Goal: Transaction & Acquisition: Purchase product/service

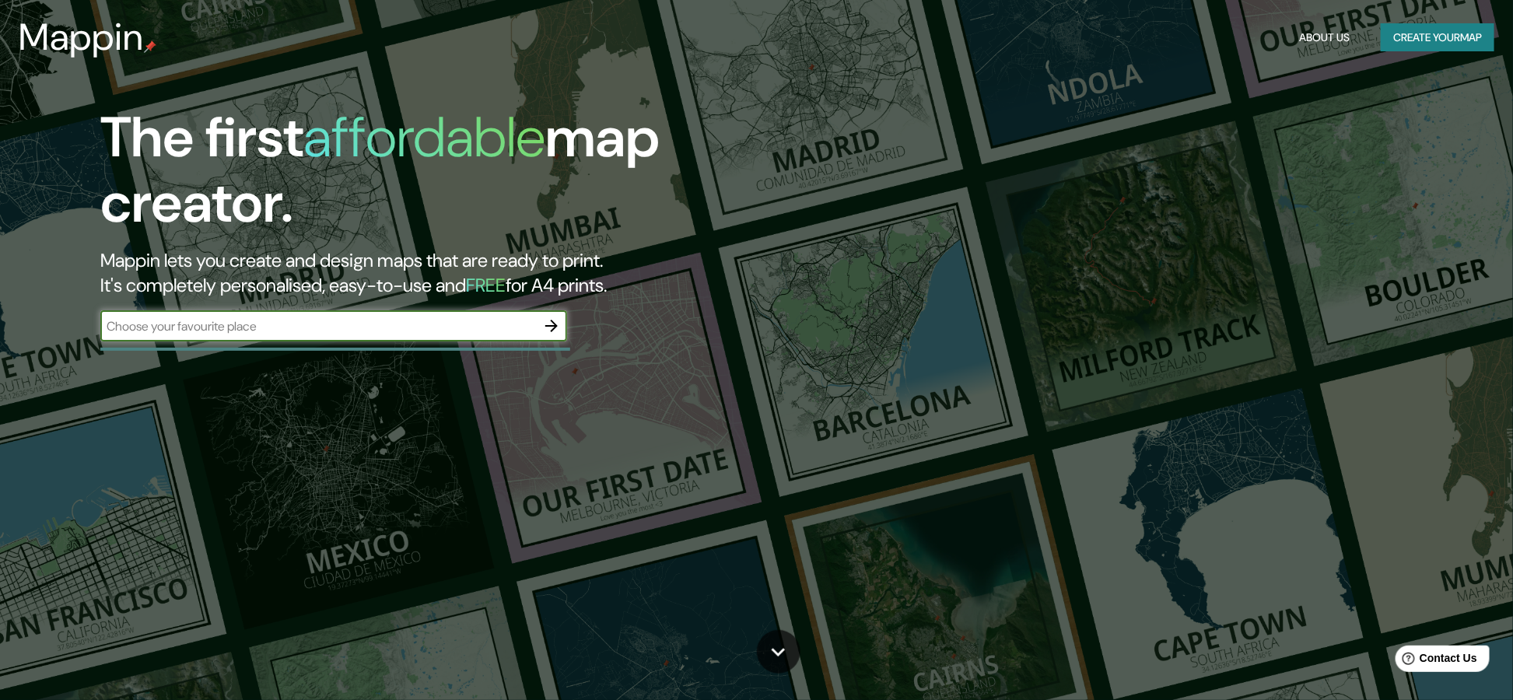
click at [309, 329] on input "text" at bounding box center [318, 326] width 436 height 18
type input "la merced"
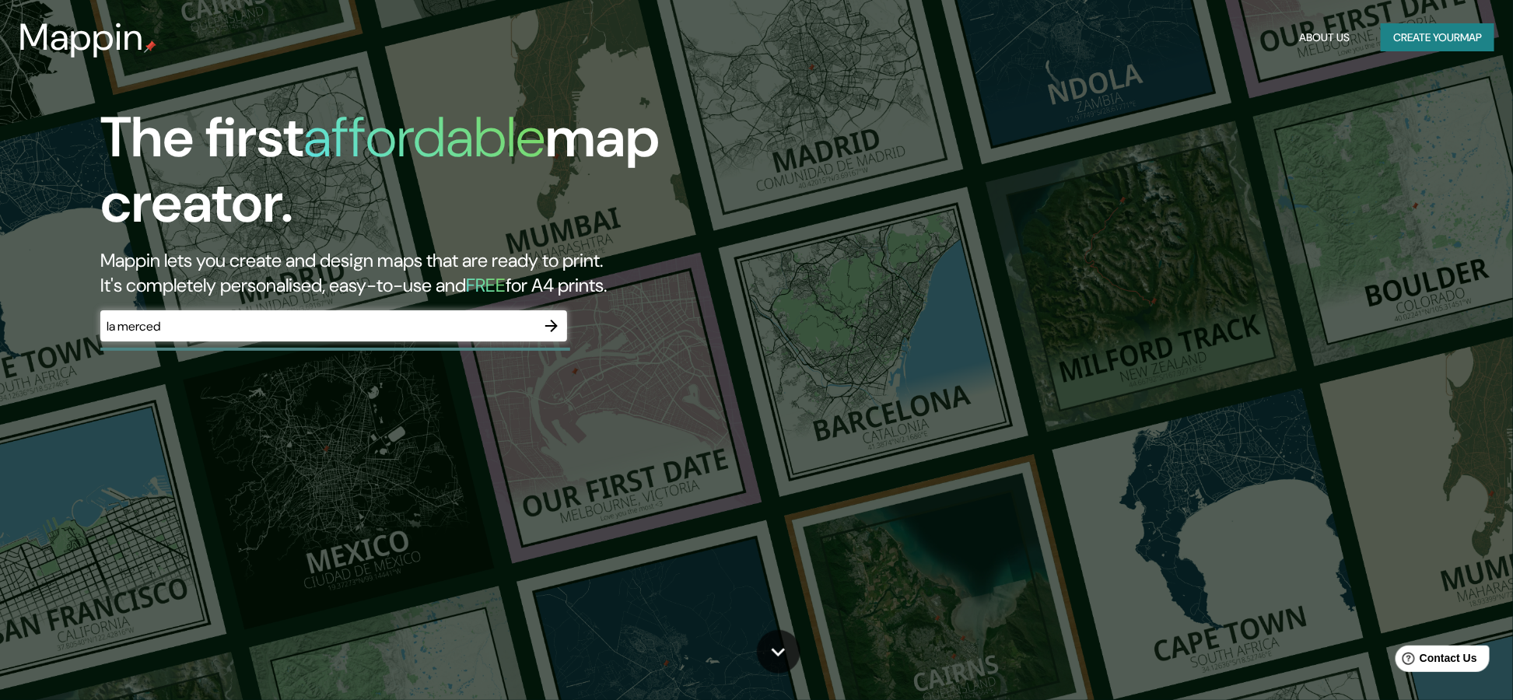
click at [547, 308] on div "The first affordable map creator. Mappin lets you create and design maps that a…" at bounding box center [479, 231] width 908 height 252
click at [546, 320] on icon "button" at bounding box center [551, 326] width 19 height 19
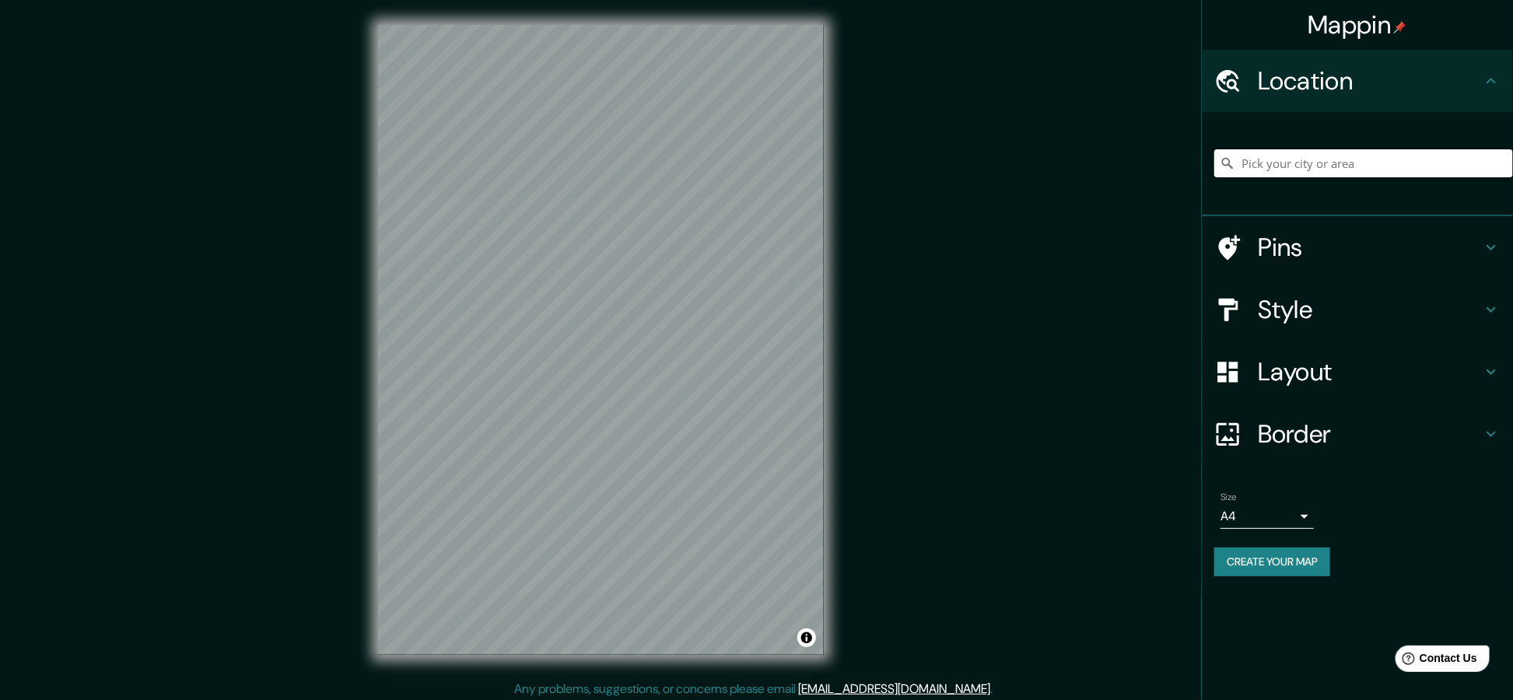
click at [1387, 154] on input "Pick your city or area" at bounding box center [1363, 163] width 299 height 28
click at [1270, 98] on div "Location" at bounding box center [1357, 81] width 311 height 62
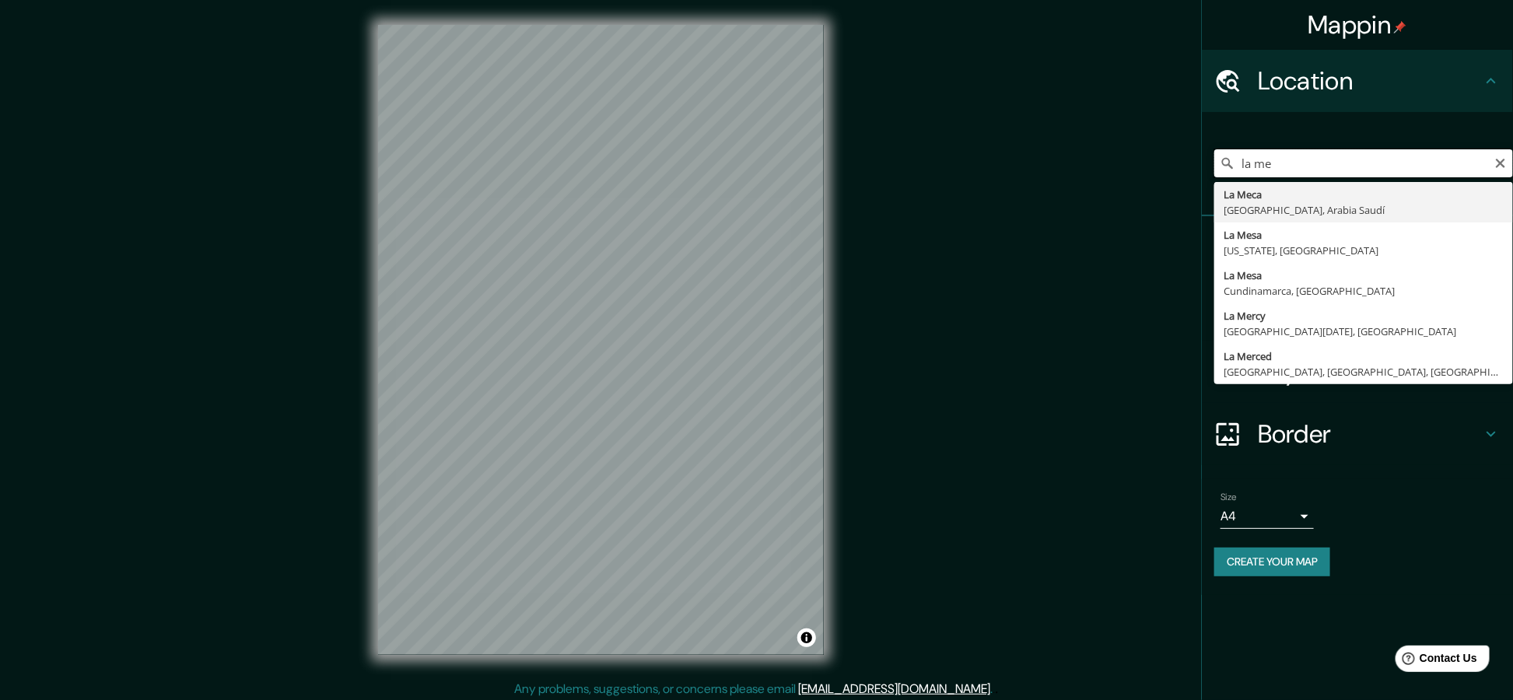
click at [1284, 173] on input "la me" at bounding box center [1363, 163] width 299 height 28
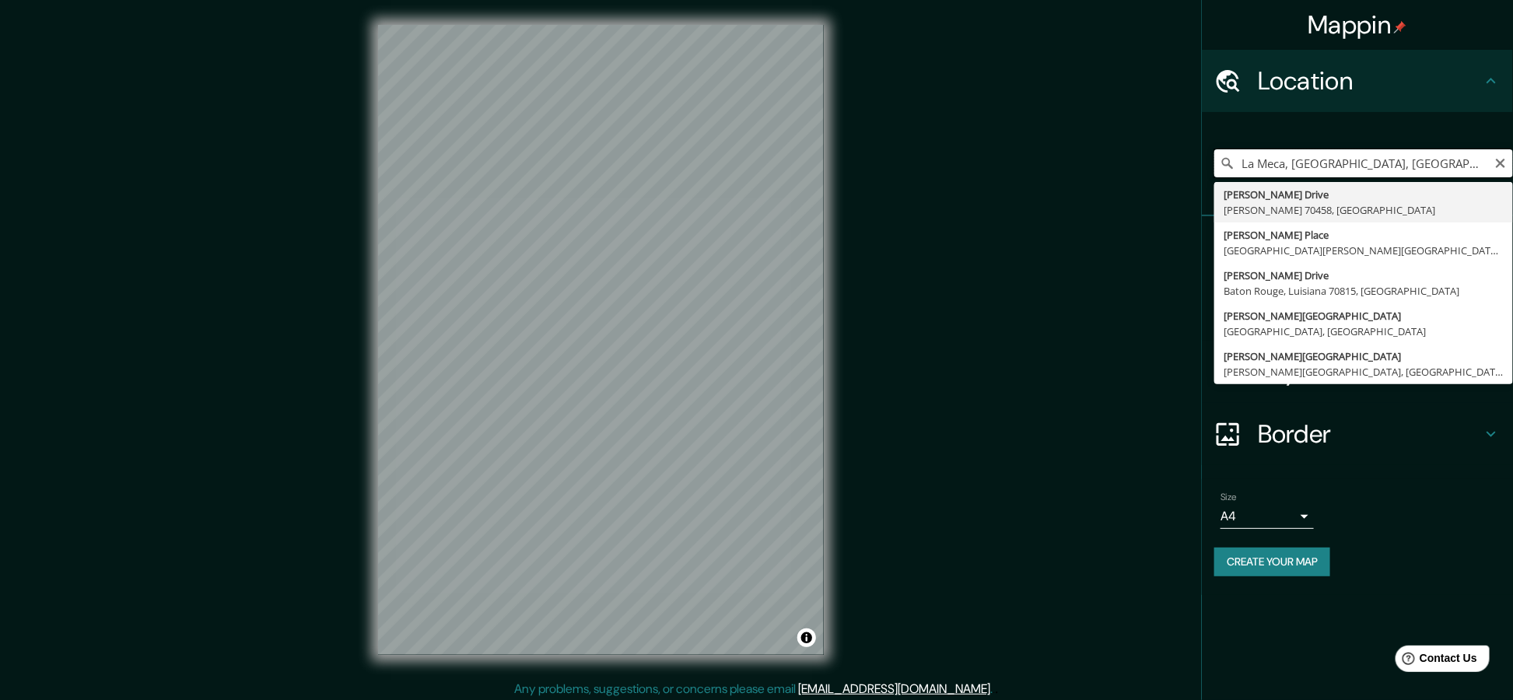
click at [1303, 159] on input "La Meca, [GEOGRAPHIC_DATA], [GEOGRAPHIC_DATA]" at bounding box center [1363, 163] width 299 height 28
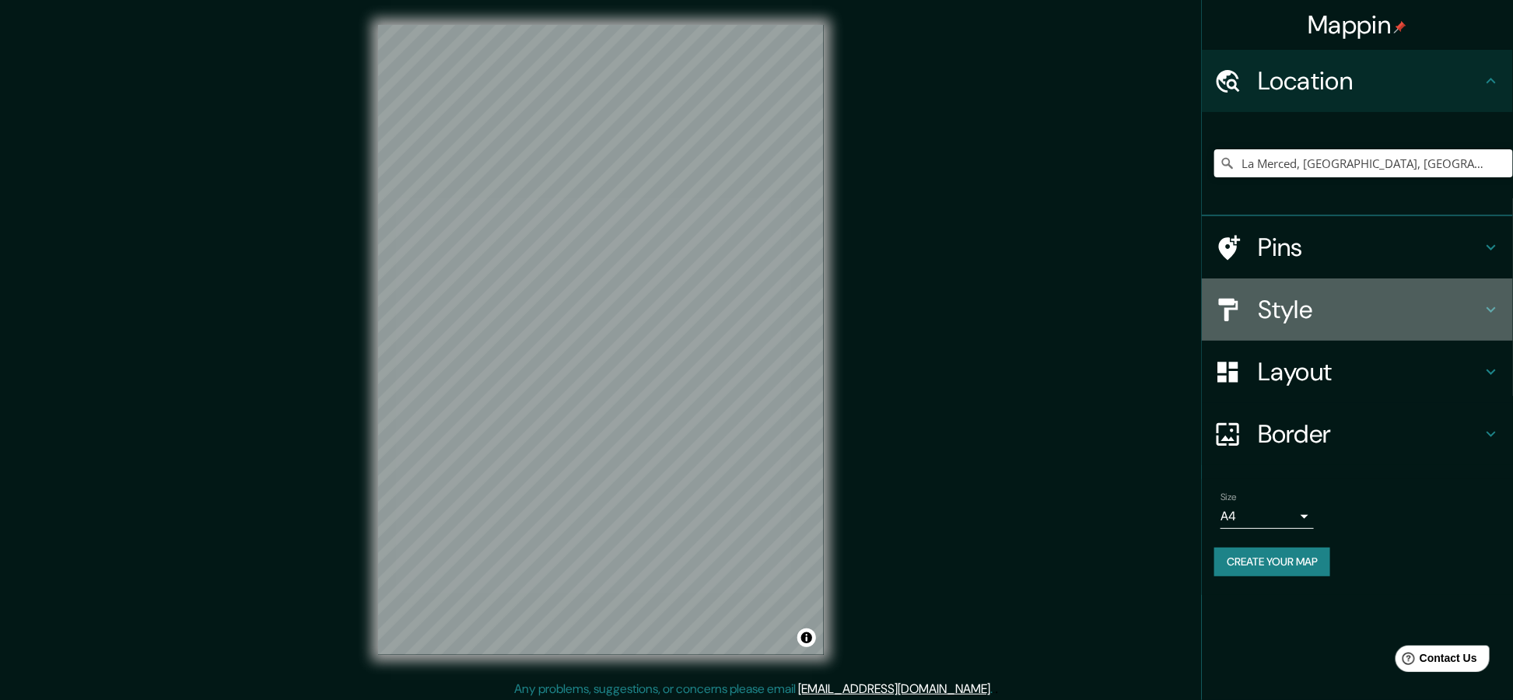
click at [1367, 306] on h4 "Style" at bounding box center [1370, 309] width 224 height 31
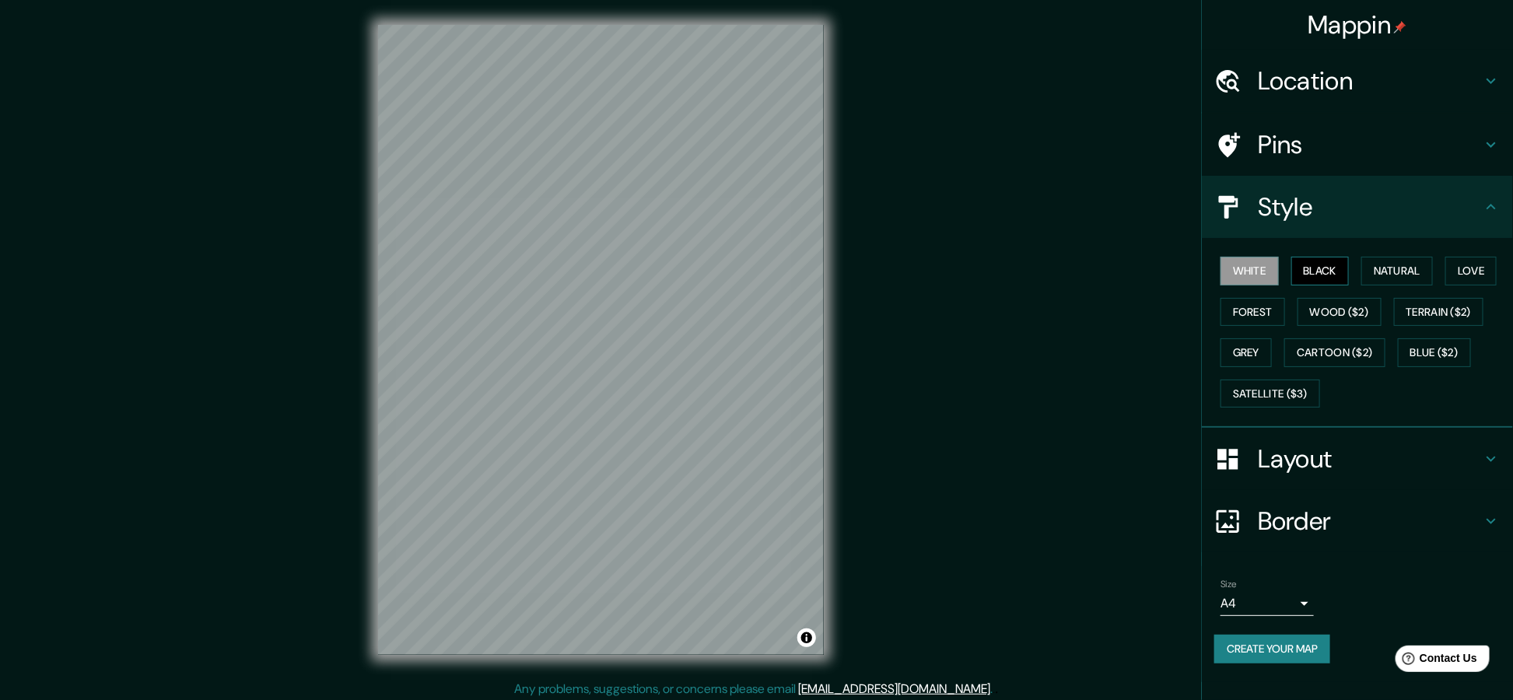
click at [1311, 268] on button "Black" at bounding box center [1320, 271] width 58 height 29
click at [1393, 267] on button "Natural" at bounding box center [1397, 271] width 72 height 29
click at [1335, 320] on button "Wood ($2)" at bounding box center [1339, 312] width 84 height 29
click at [1263, 315] on button "Forest" at bounding box center [1252, 312] width 65 height 29
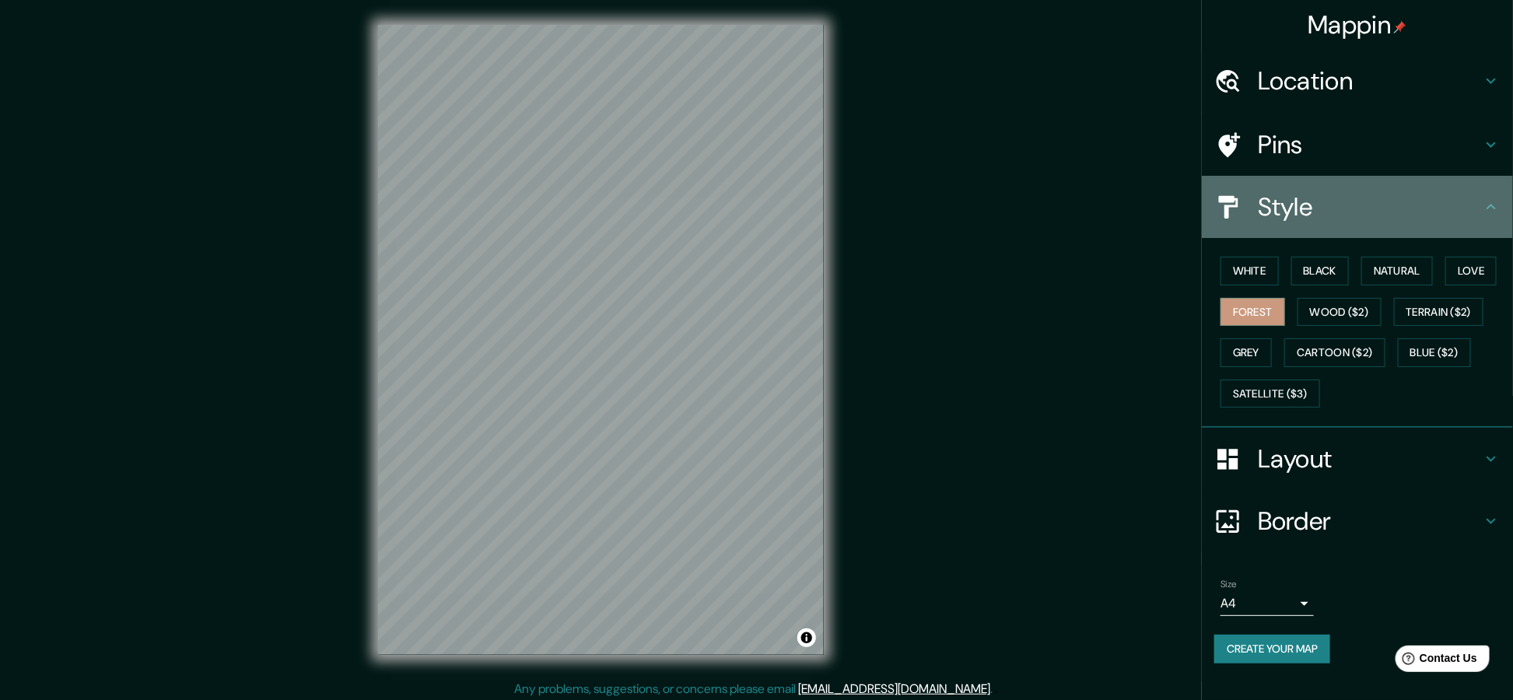
click at [1314, 194] on h4 "Style" at bounding box center [1370, 206] width 224 height 31
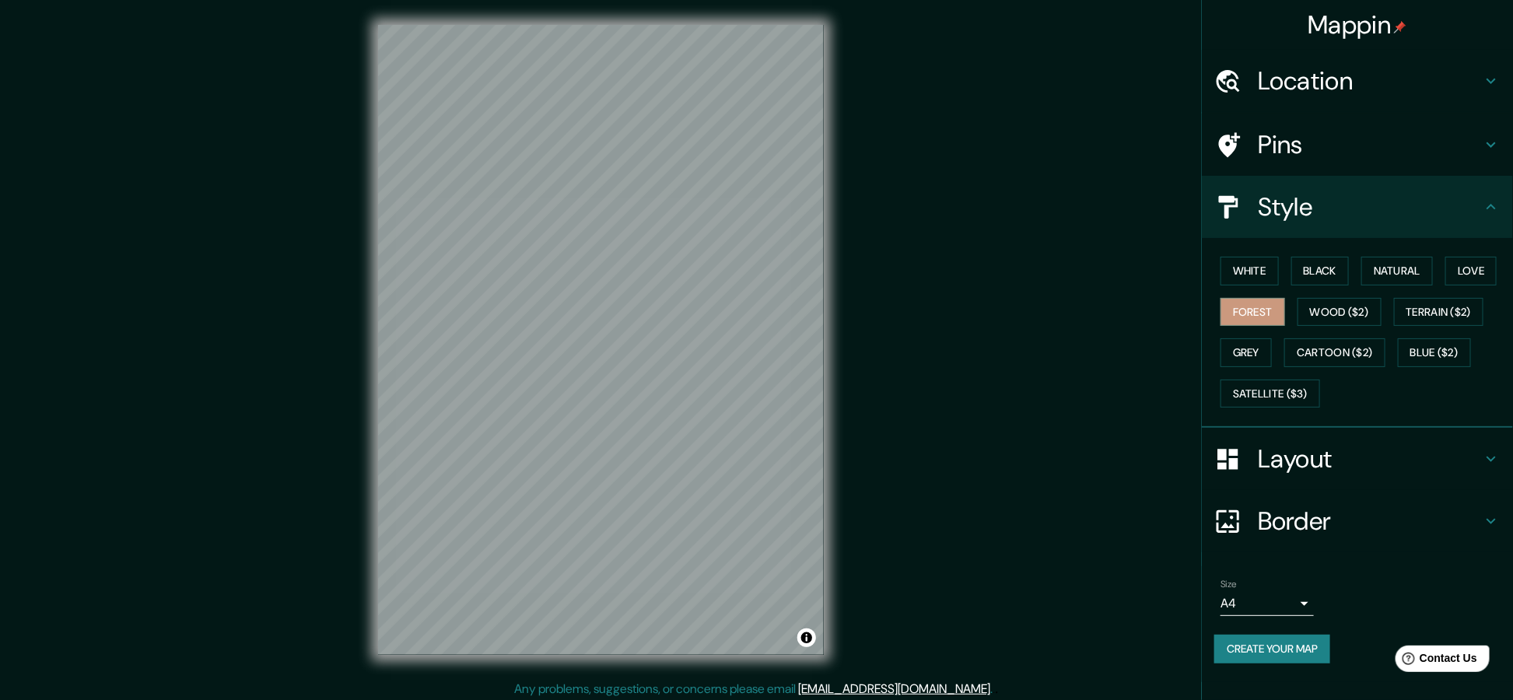
click at [1342, 61] on div "Location" at bounding box center [1357, 81] width 311 height 62
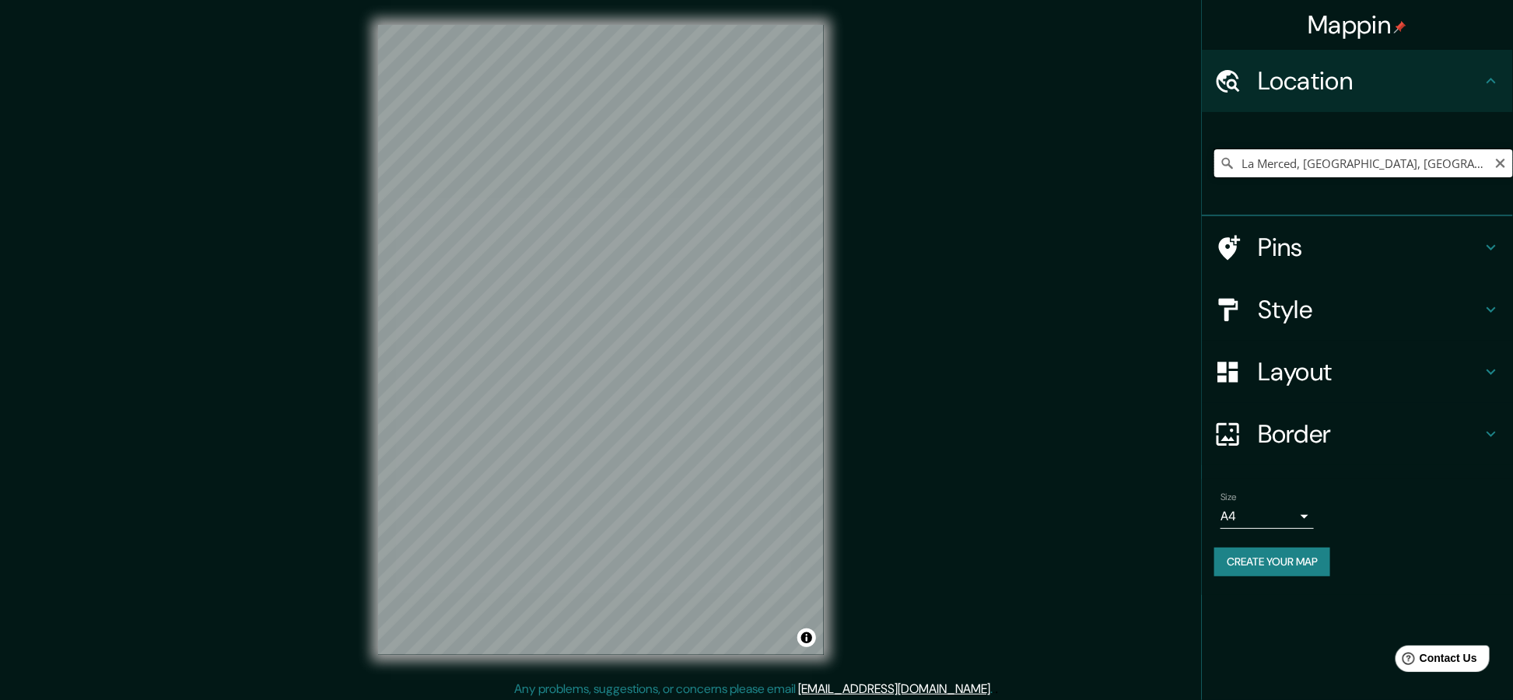
click at [1323, 166] on input "La Merced, [GEOGRAPHIC_DATA], [GEOGRAPHIC_DATA]" at bounding box center [1363, 163] width 299 height 28
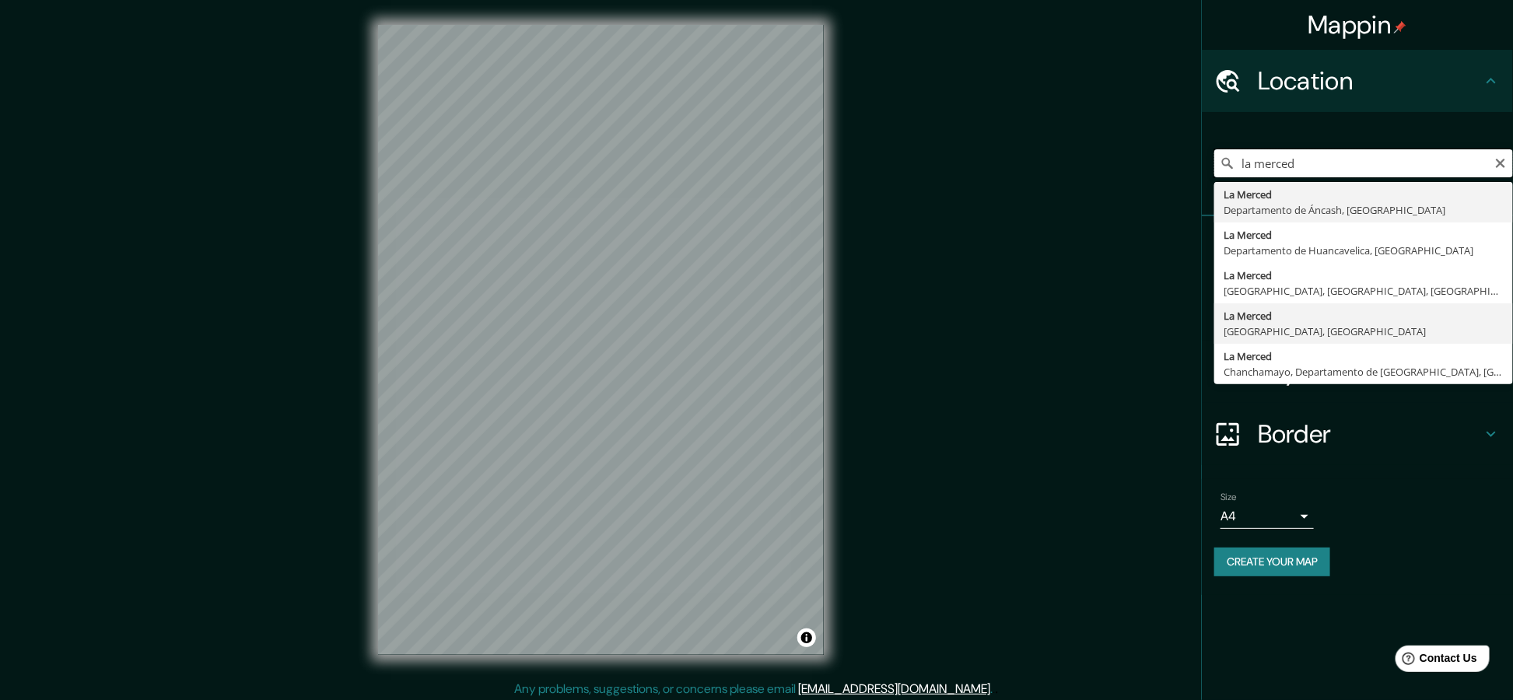
scroll to position [5, 0]
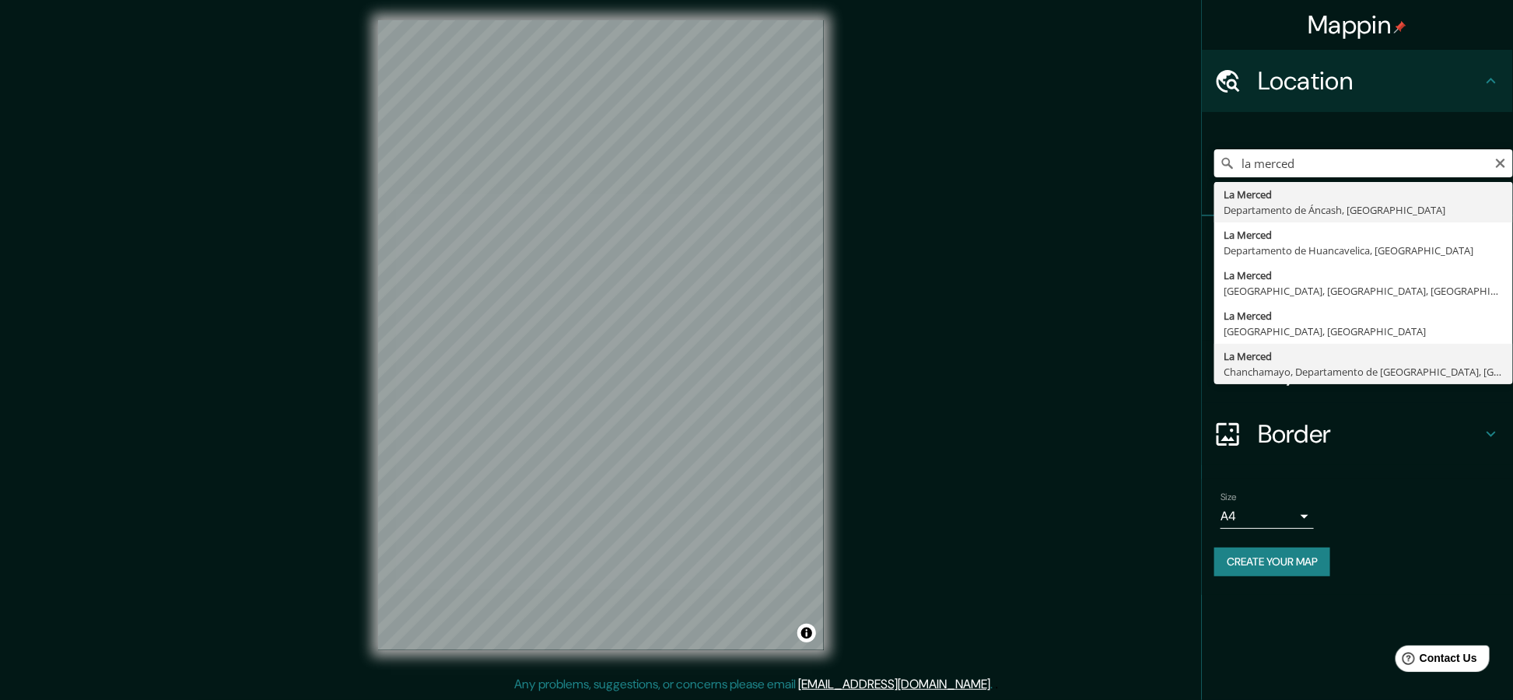
type input "La Merced, [GEOGRAPHIC_DATA], [GEOGRAPHIC_DATA], [GEOGRAPHIC_DATA]"
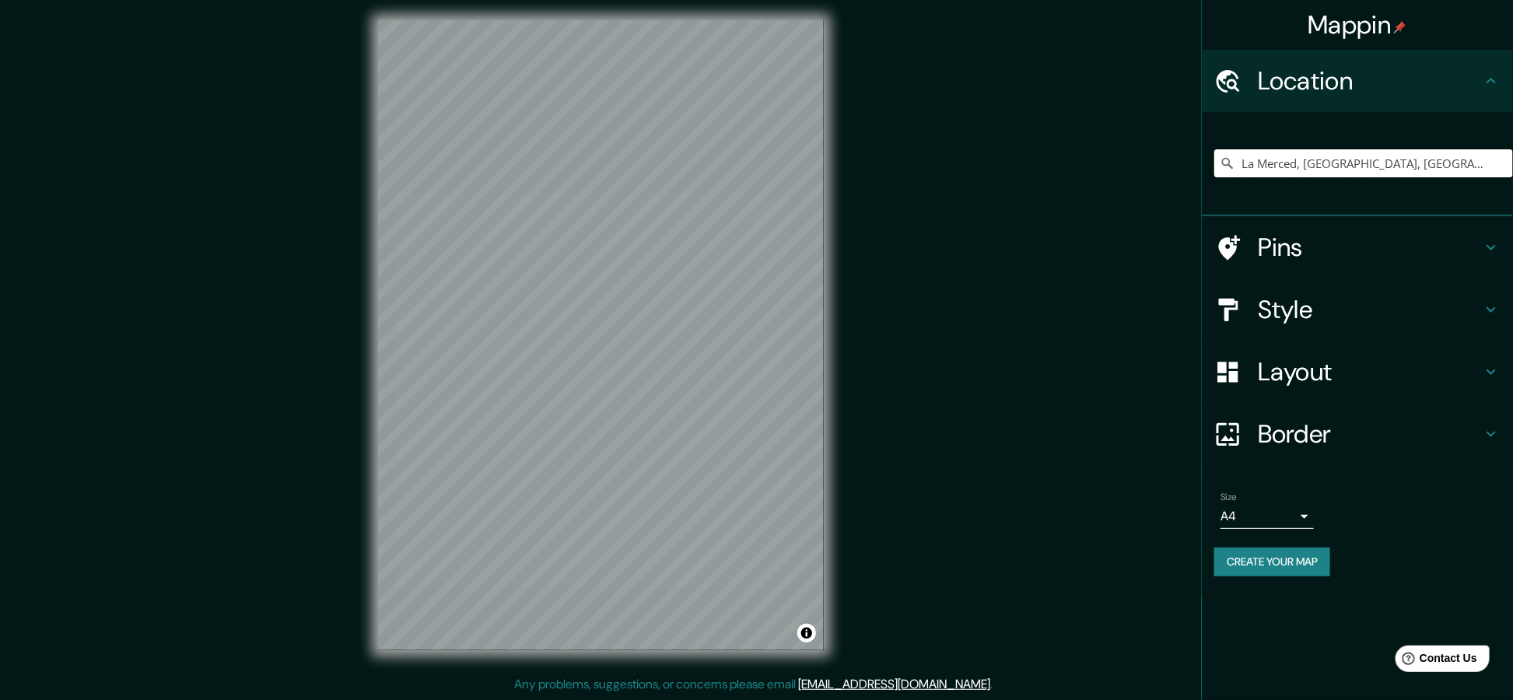
scroll to position [0, 0]
click at [1328, 301] on h4 "Style" at bounding box center [1370, 309] width 224 height 31
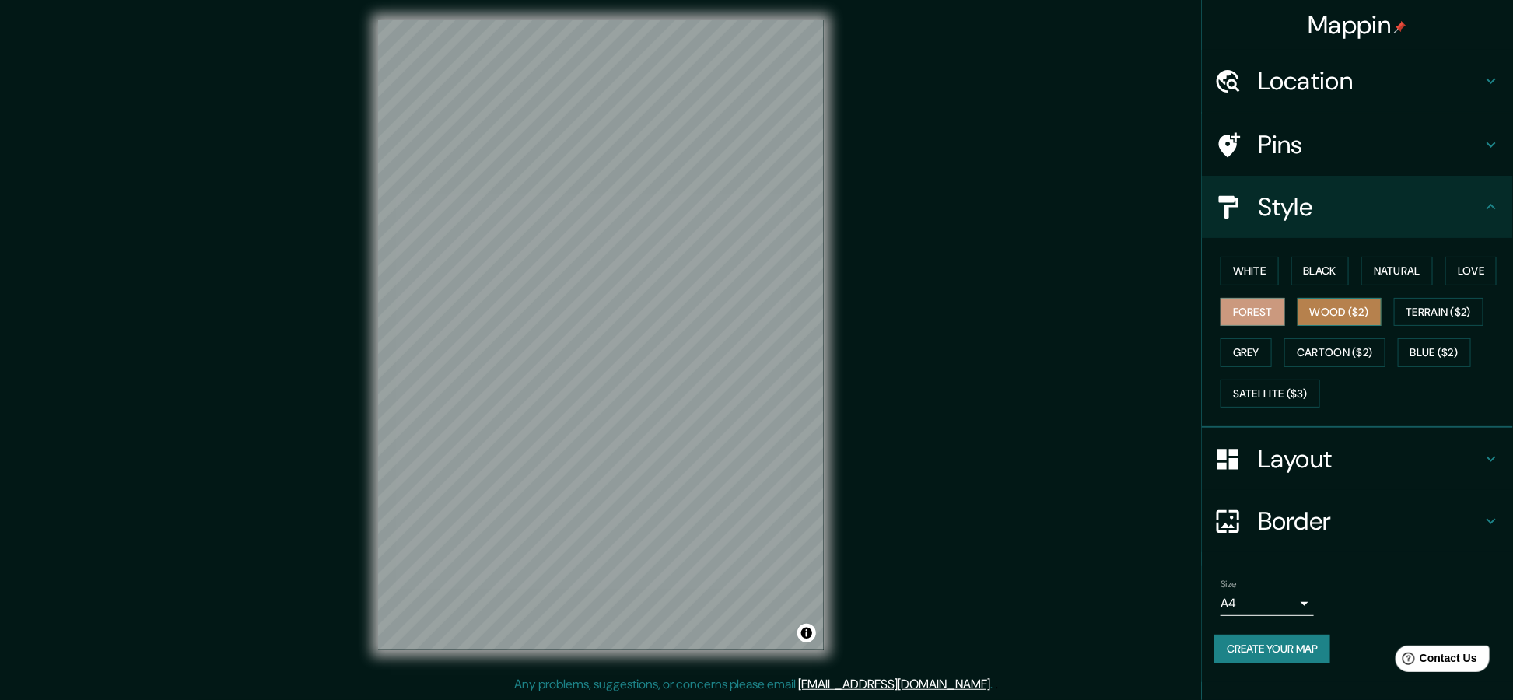
click at [1330, 308] on button "Wood ($2)" at bounding box center [1339, 312] width 84 height 29
click at [1258, 267] on button "White" at bounding box center [1249, 271] width 58 height 29
click at [1326, 260] on button "Black" at bounding box center [1320, 271] width 58 height 29
drag, startPoint x: 1281, startPoint y: 259, endPoint x: 1269, endPoint y: 264, distance: 12.9
click at [1279, 259] on div "White Black Natural Love Forest Wood ($2) Terrain ($2) Grey Cartoon ($2) Blue (…" at bounding box center [1363, 331] width 299 height 163
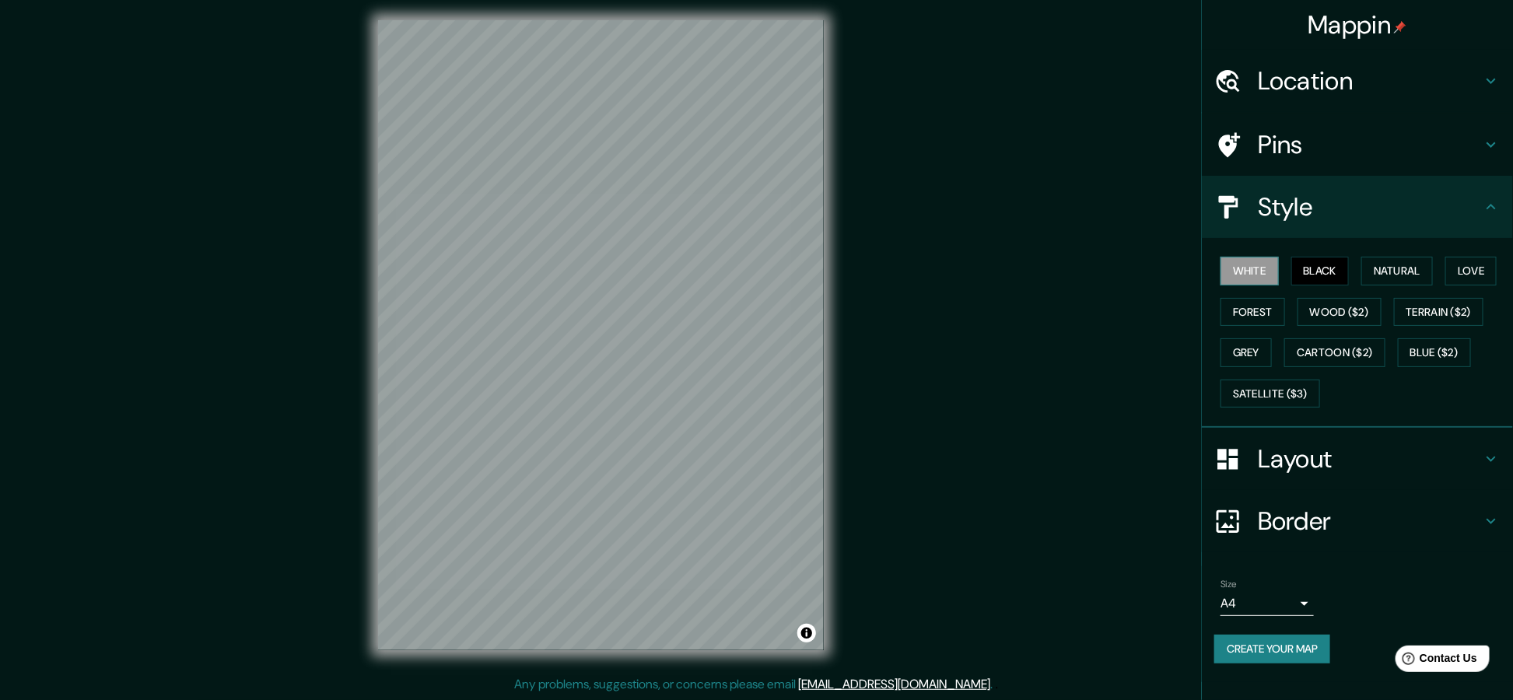
click at [1262, 271] on button "White" at bounding box center [1249, 271] width 58 height 29
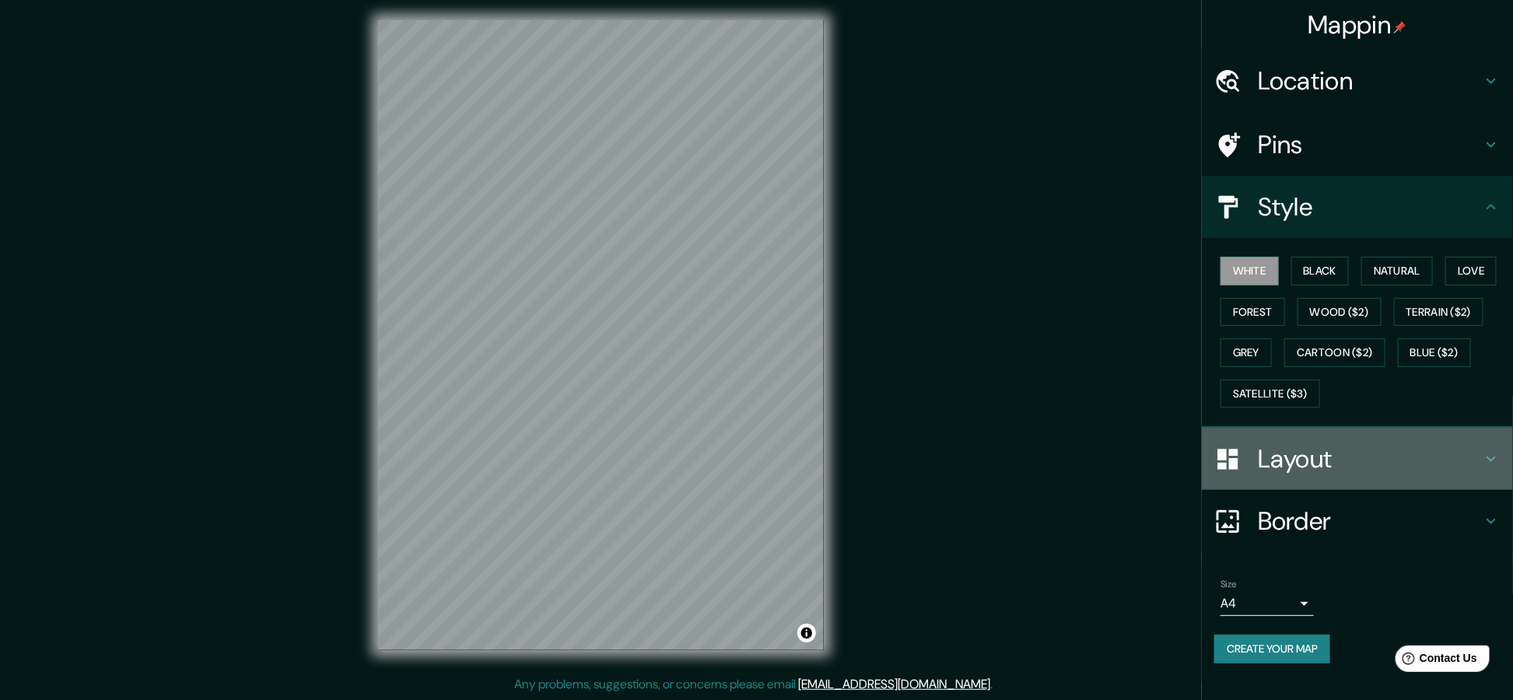
click at [1426, 470] on h4 "Layout" at bounding box center [1370, 458] width 224 height 31
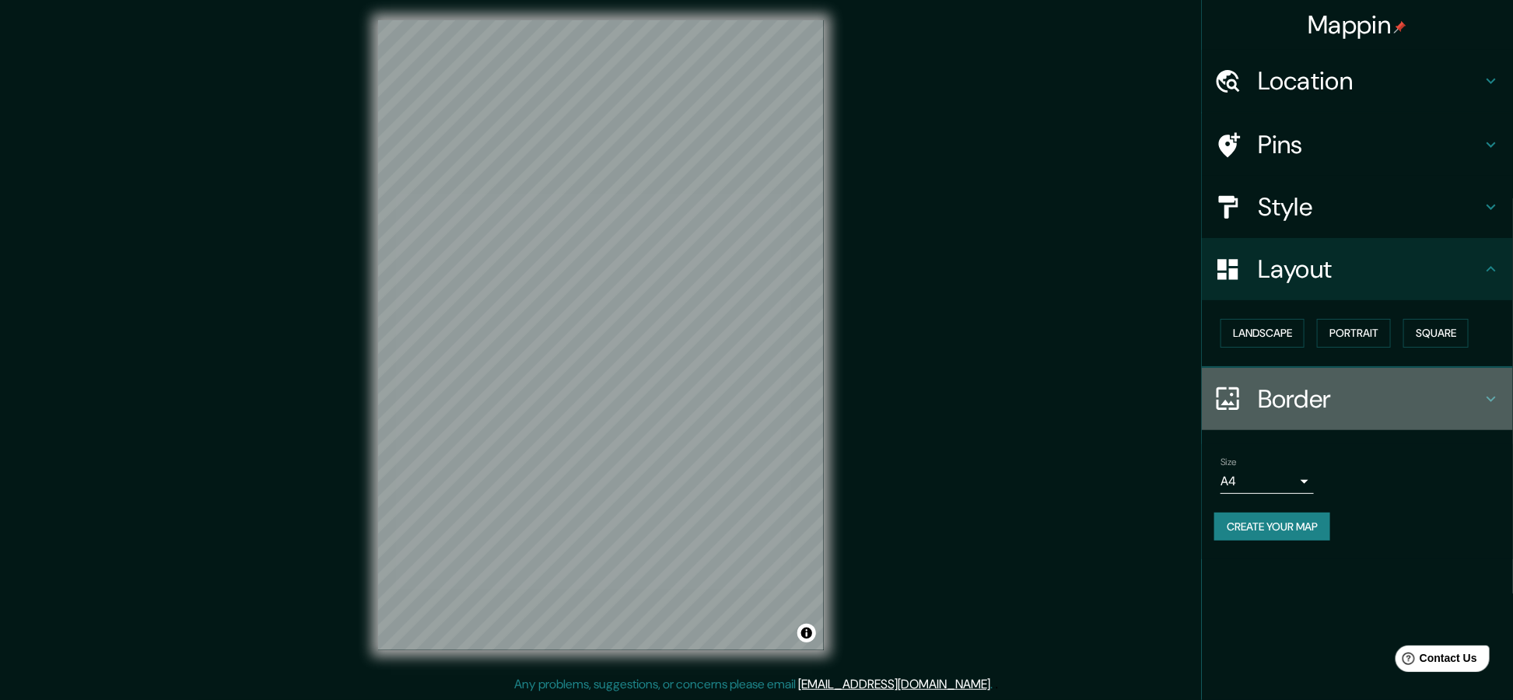
click at [1375, 390] on h4 "Border" at bounding box center [1370, 398] width 224 height 31
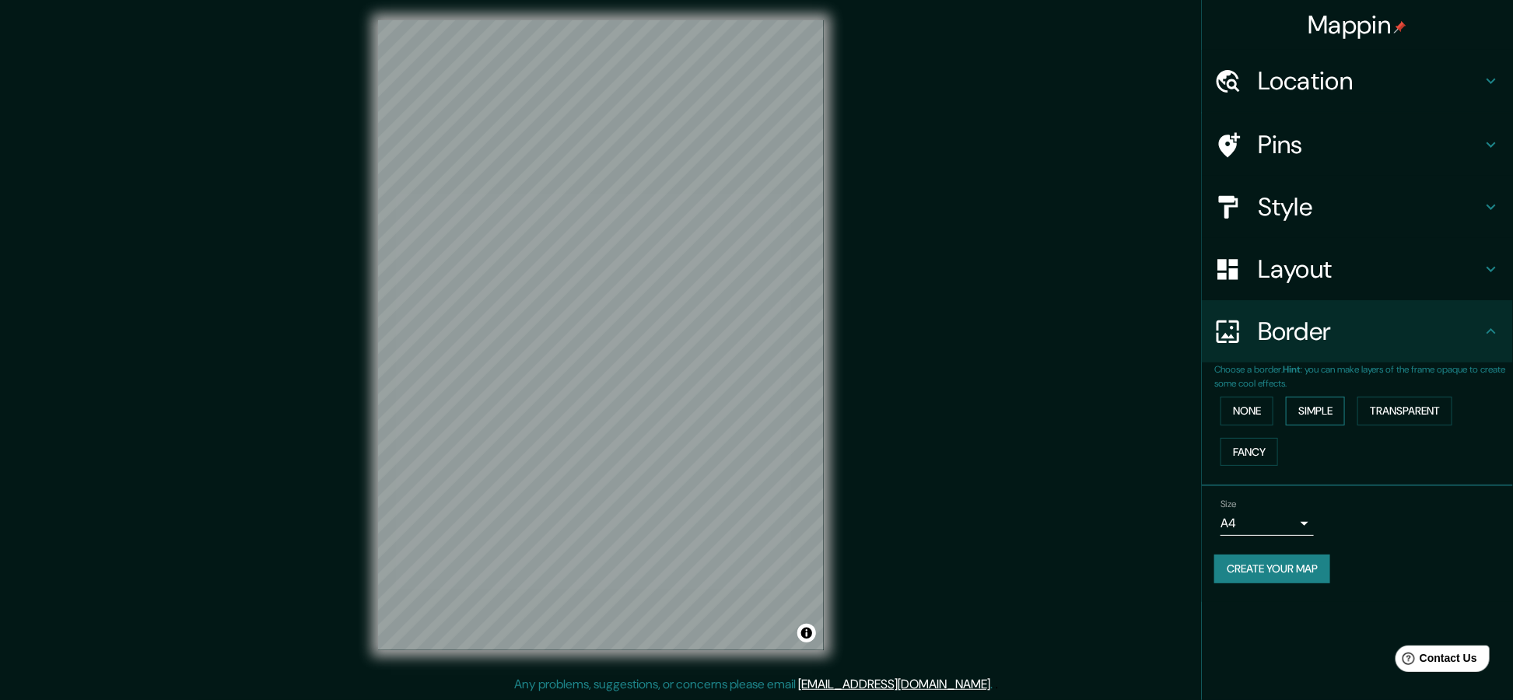
click at [1314, 414] on button "Simple" at bounding box center [1315, 411] width 59 height 29
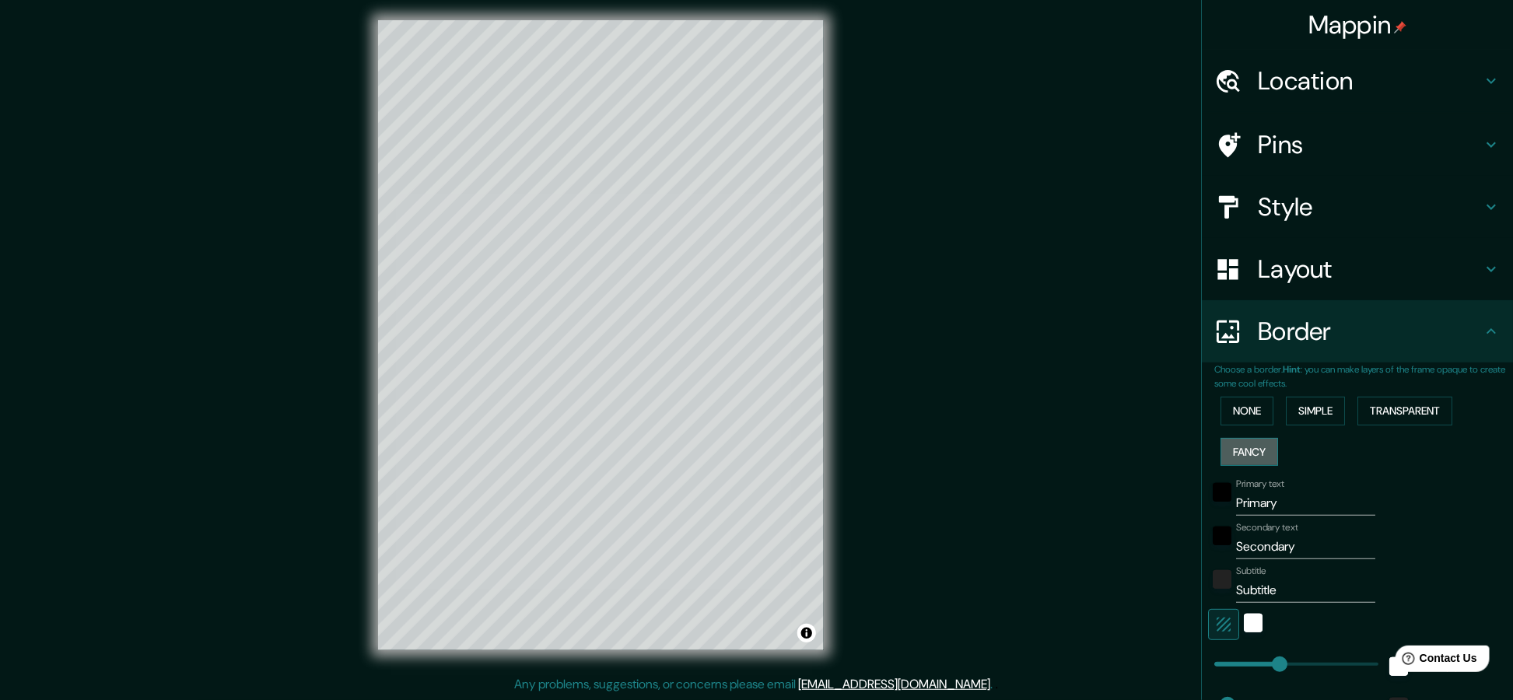
click at [1241, 451] on button "Fancy" at bounding box center [1249, 452] width 58 height 29
click at [1248, 411] on button "None" at bounding box center [1246, 411] width 53 height 29
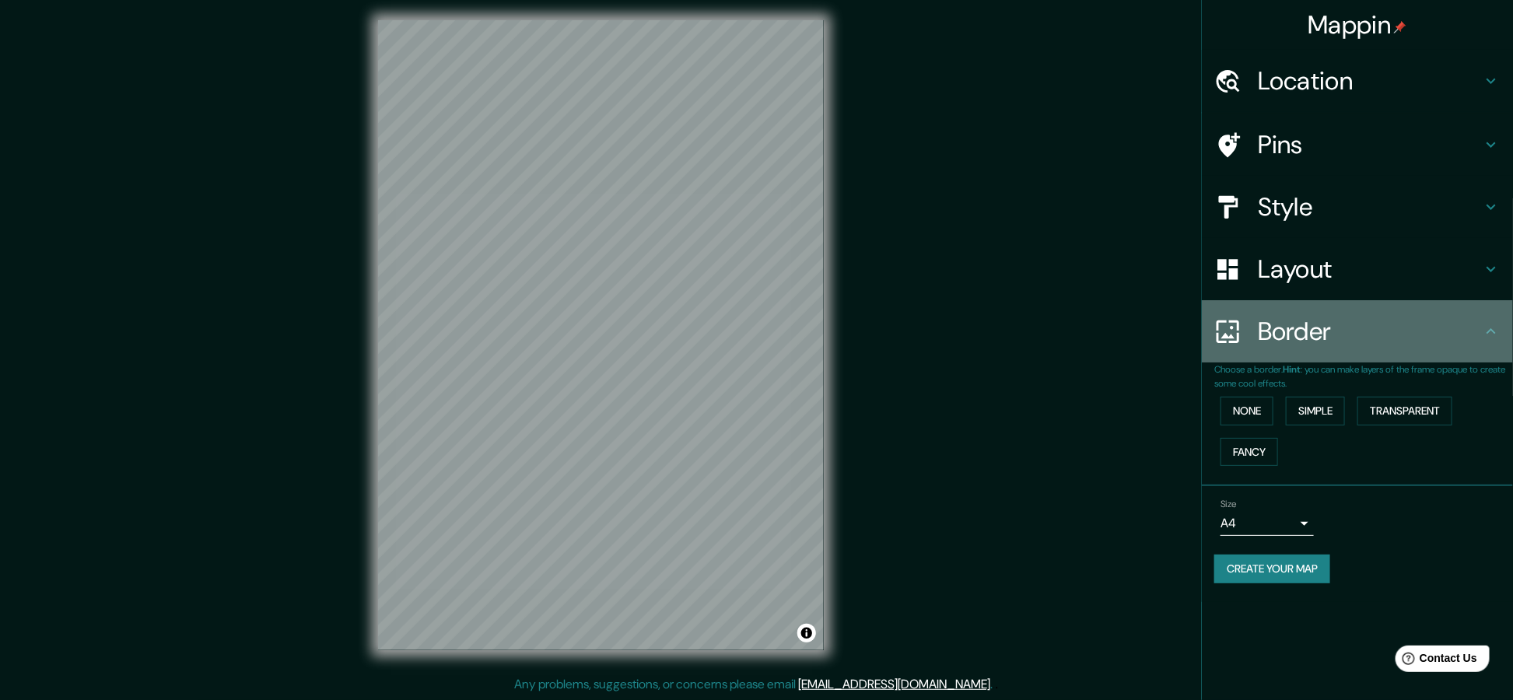
click at [1303, 338] on h4 "Border" at bounding box center [1370, 331] width 224 height 31
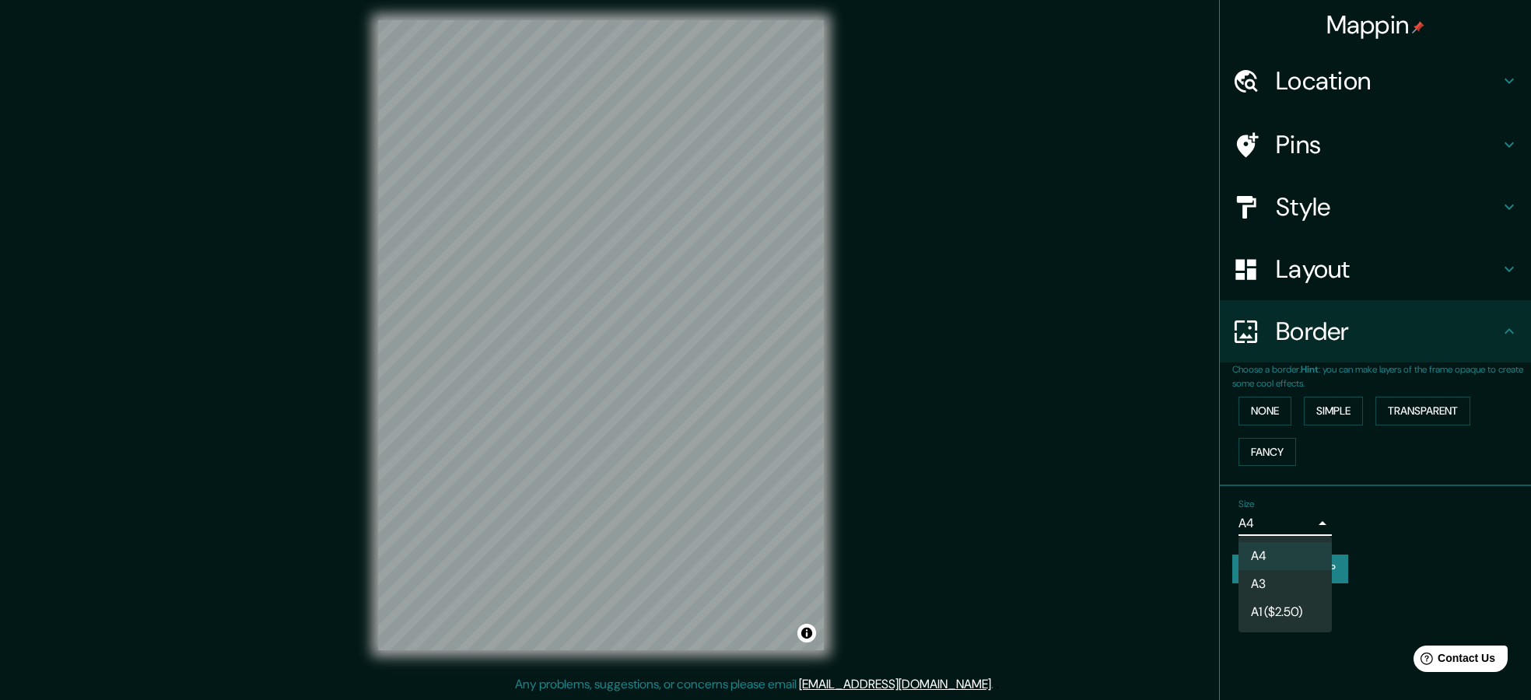
click at [1279, 528] on body "Mappin Location [GEOGRAPHIC_DATA], [GEOGRAPHIC_DATA], [GEOGRAPHIC_DATA], [GEOGR…" at bounding box center [765, 345] width 1531 height 700
click at [1290, 577] on li "A3" at bounding box center [1284, 584] width 93 height 28
type input "a4"
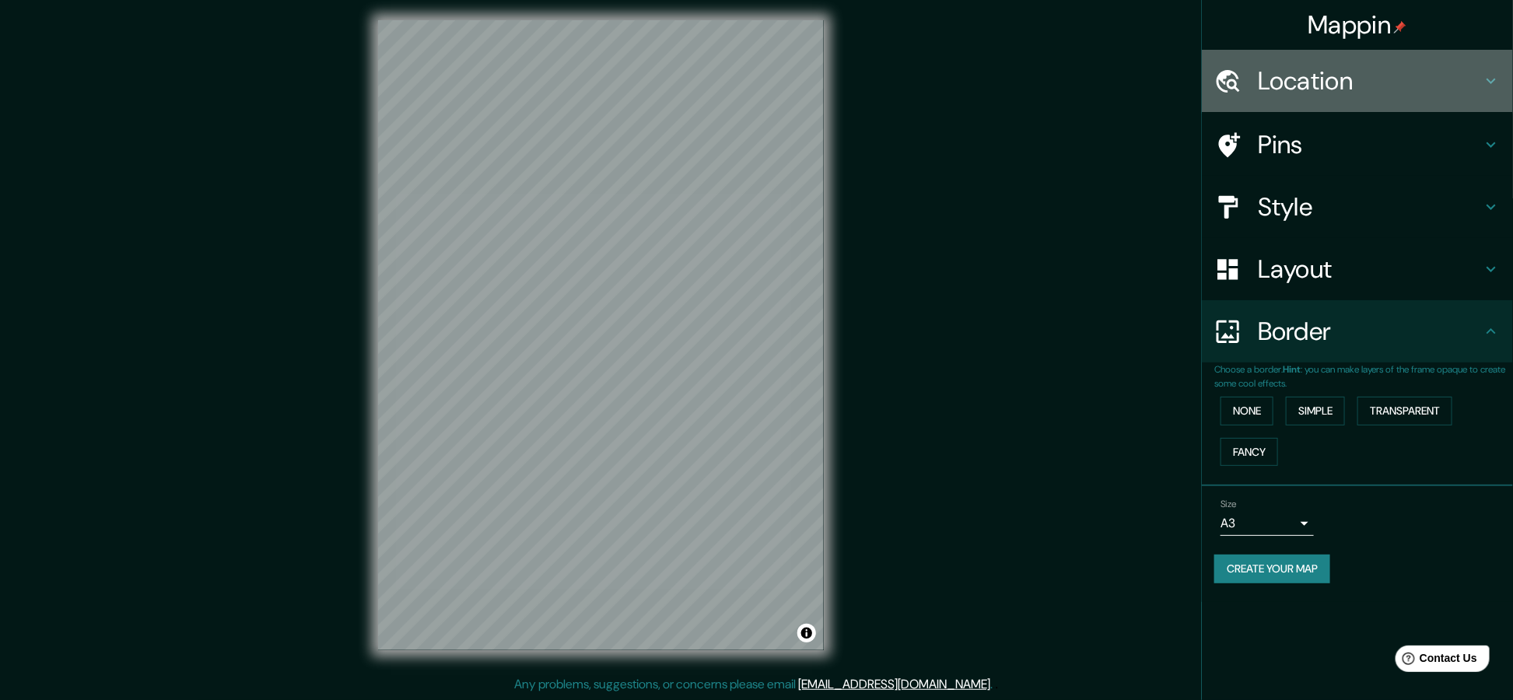
click at [1316, 78] on h4 "Location" at bounding box center [1370, 80] width 224 height 31
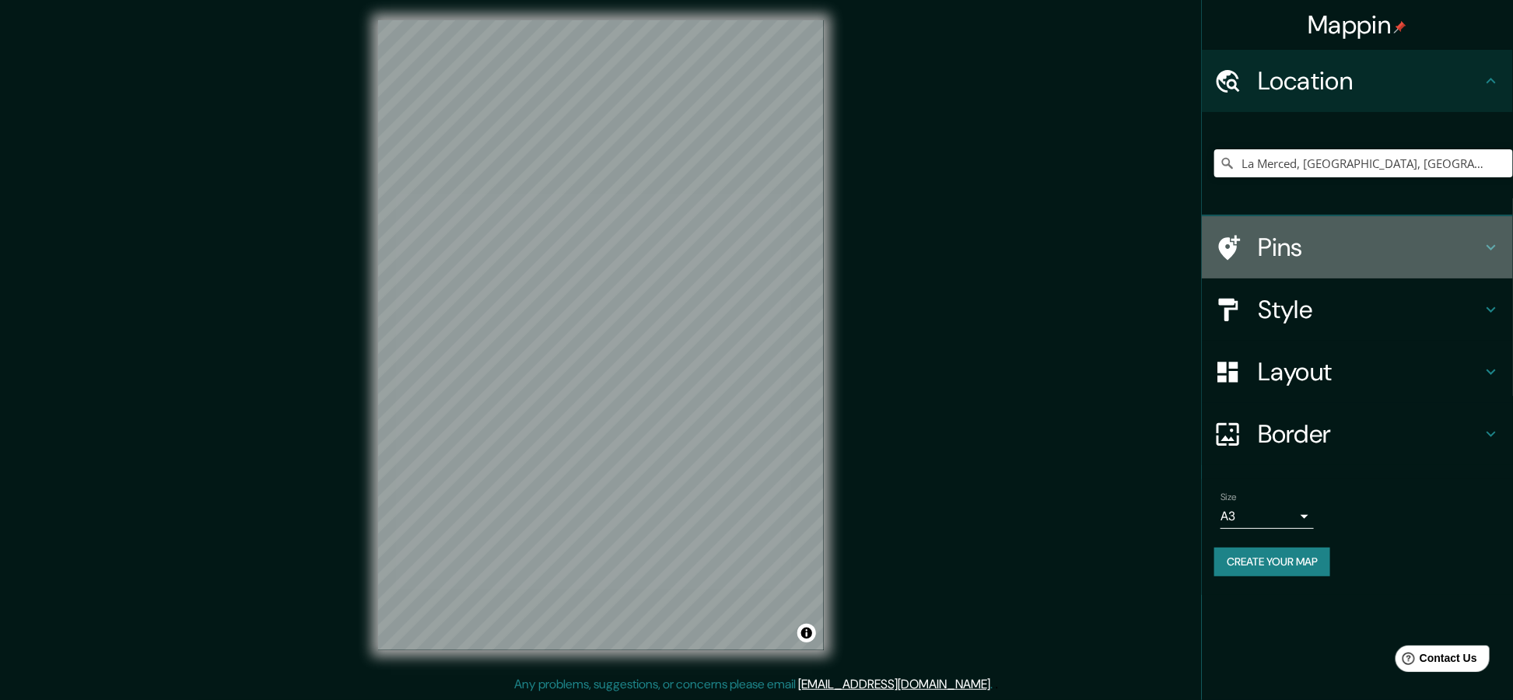
click at [1325, 225] on div "Pins" at bounding box center [1357, 247] width 311 height 62
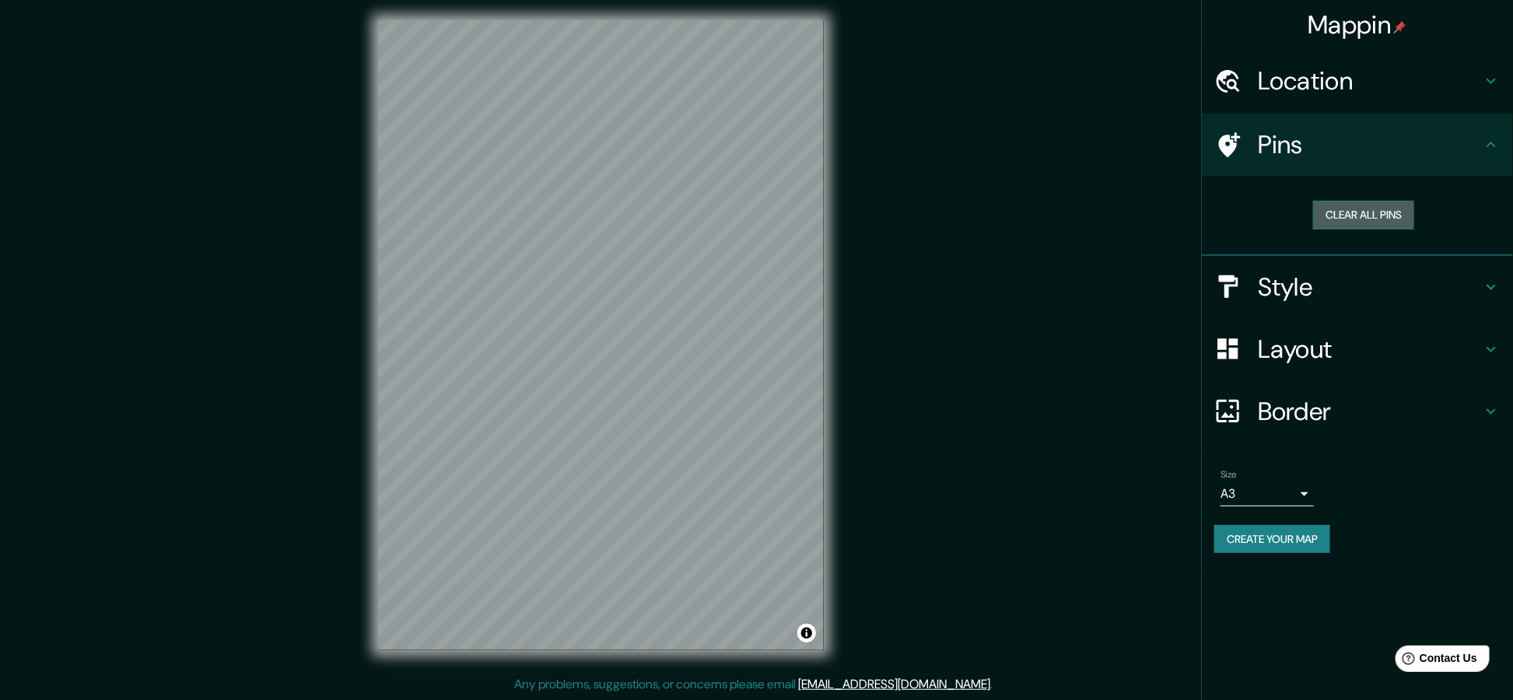
click at [1333, 208] on button "Clear all pins" at bounding box center [1363, 215] width 101 height 29
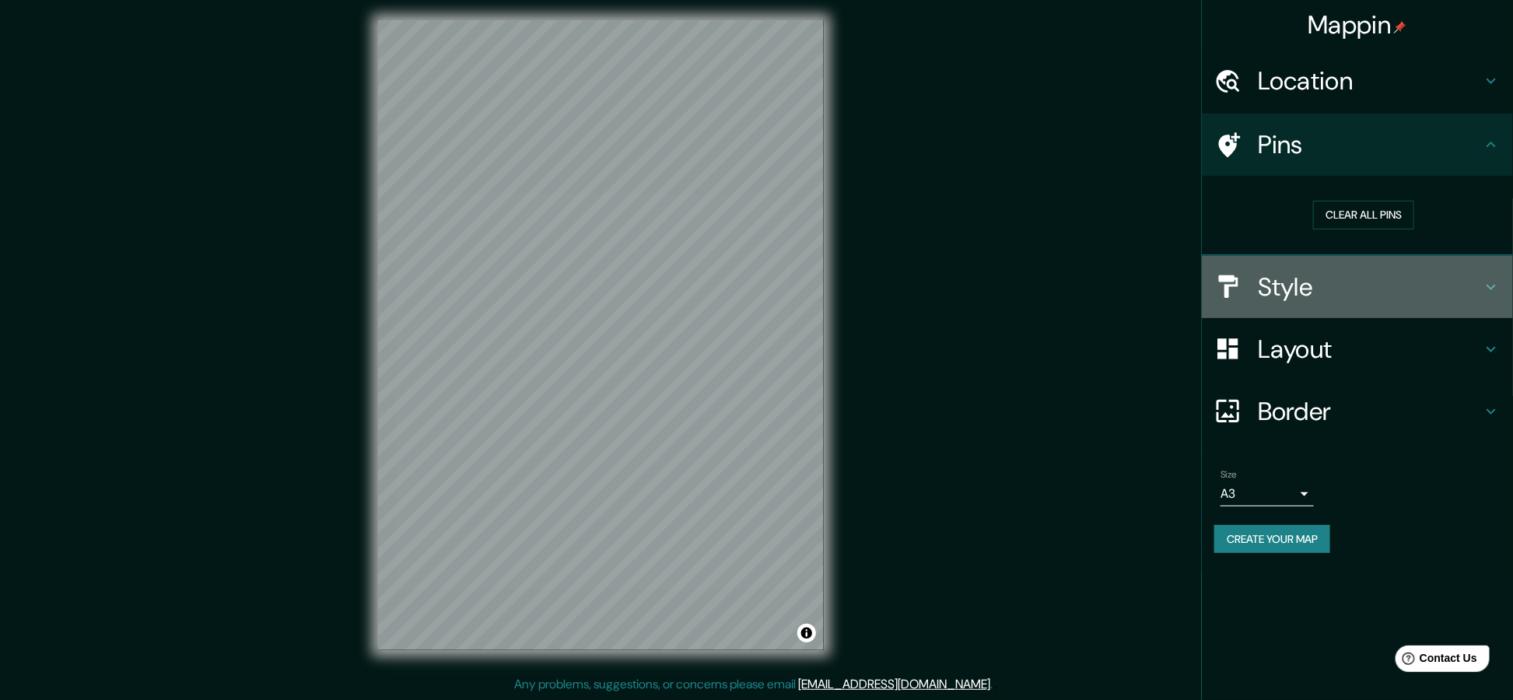
click at [1305, 275] on h4 "Style" at bounding box center [1370, 286] width 224 height 31
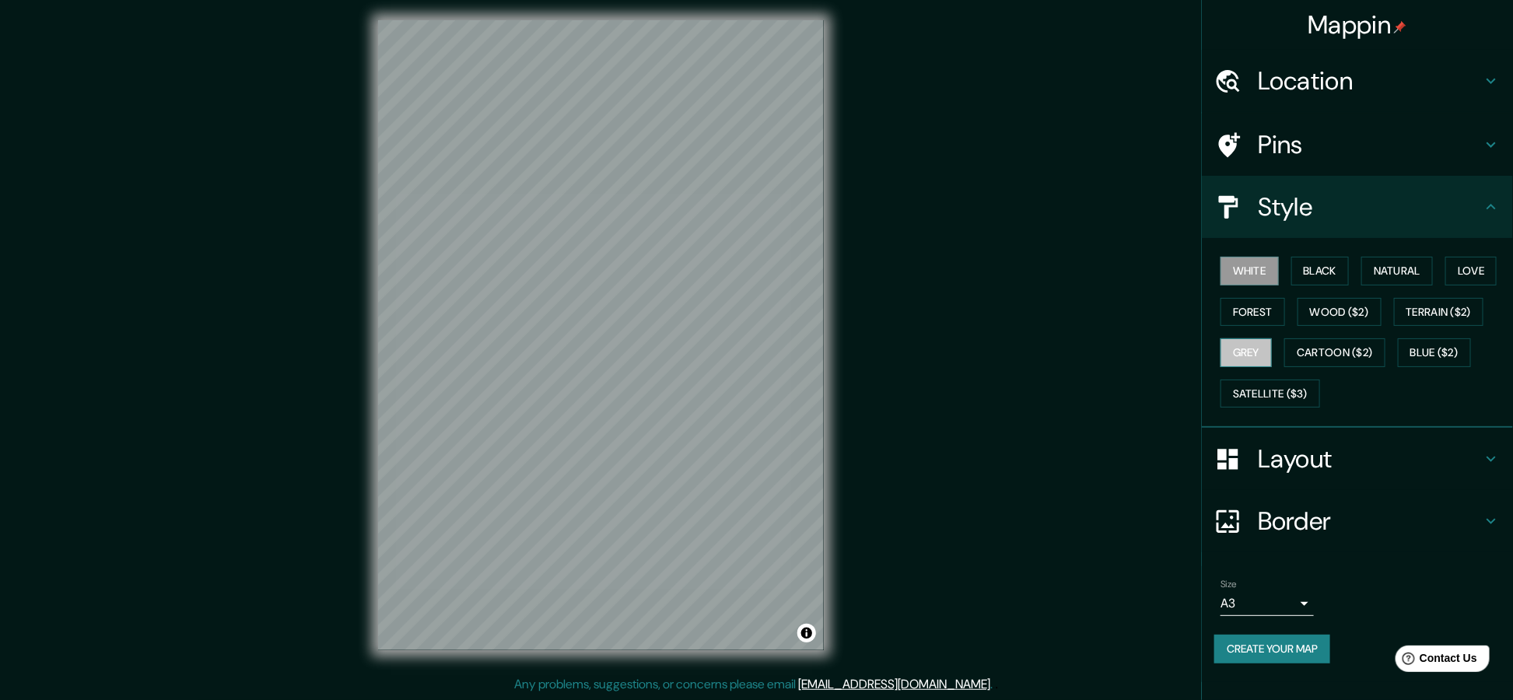
click at [1255, 355] on button "Grey" at bounding box center [1245, 352] width 51 height 29
click at [1359, 311] on button "Wood ($2)" at bounding box center [1339, 312] width 84 height 29
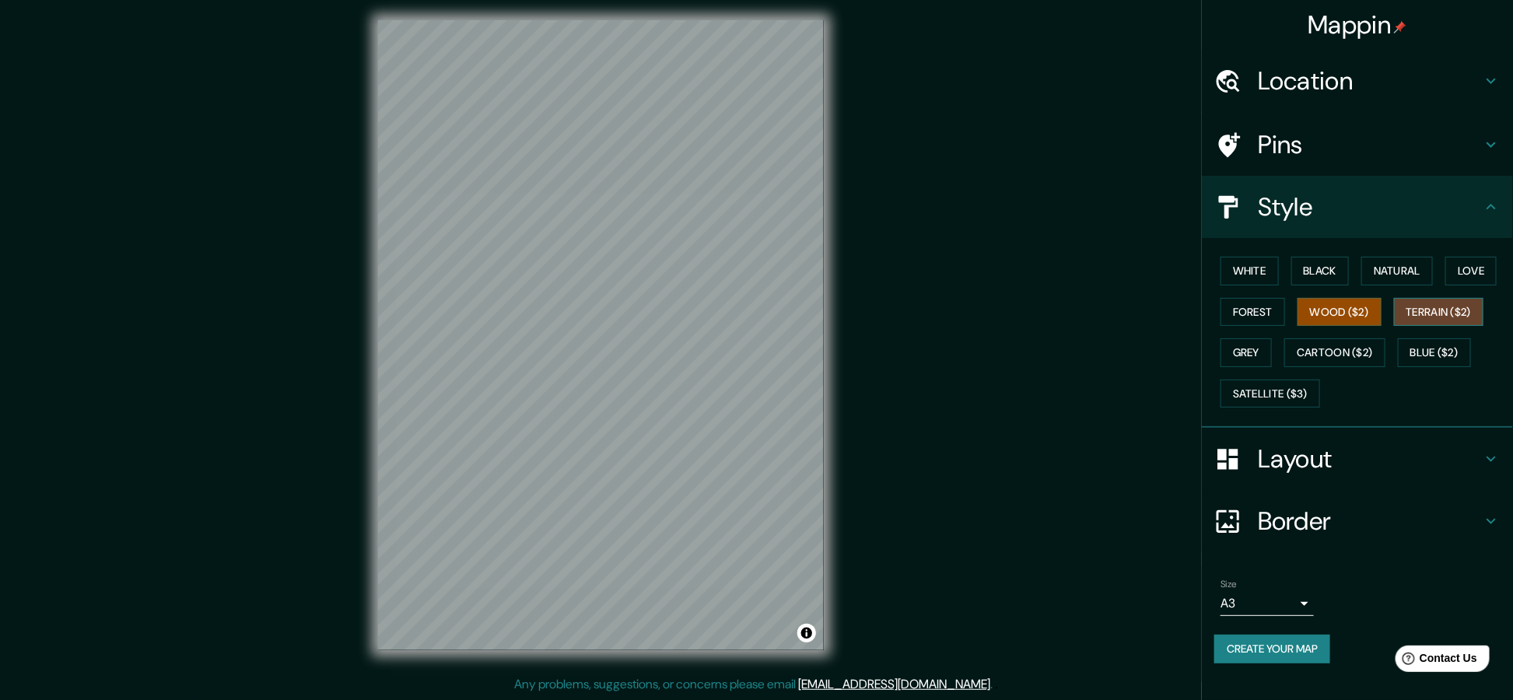
click at [1419, 310] on button "Terrain ($2)" at bounding box center [1439, 312] width 90 height 29
click at [1338, 318] on button "Wood ($2)" at bounding box center [1339, 312] width 84 height 29
click at [1260, 322] on button "Forest" at bounding box center [1252, 312] width 65 height 29
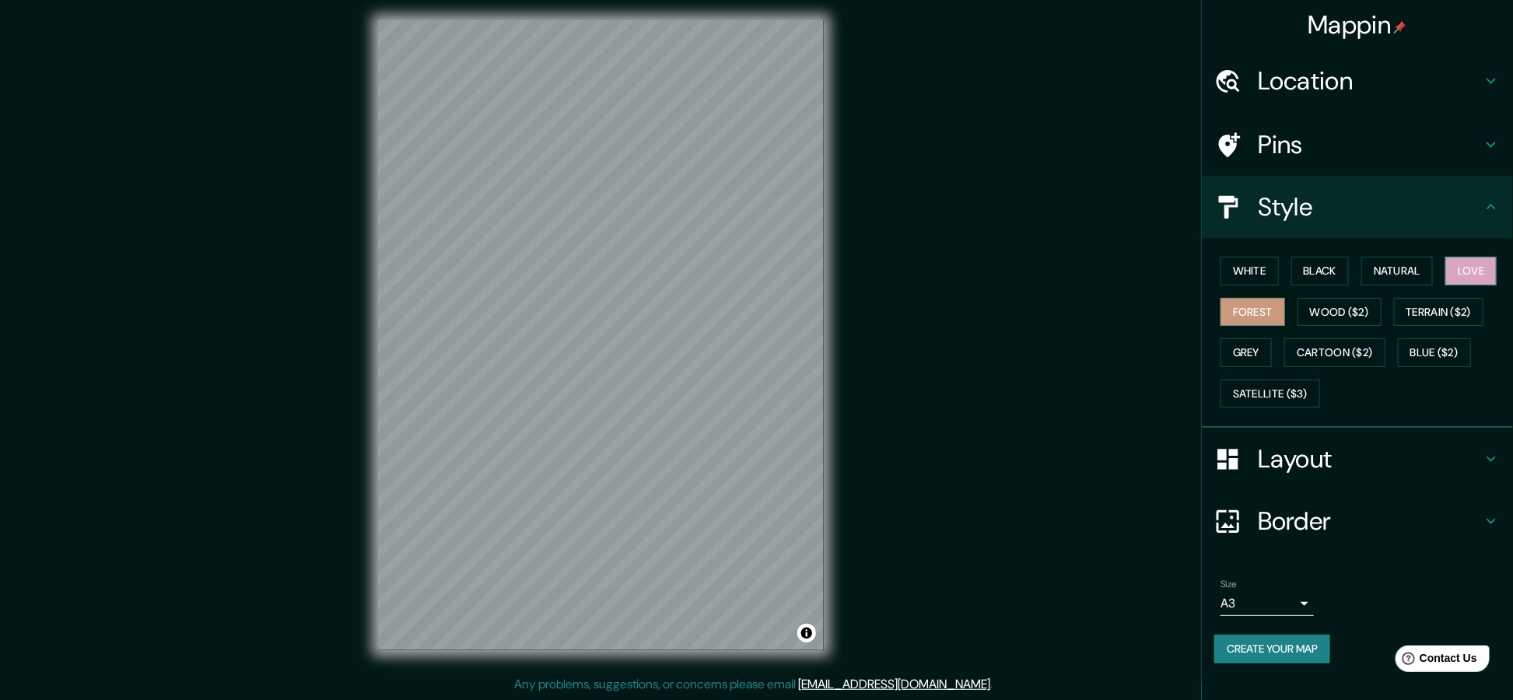
drag, startPoint x: 1508, startPoint y: 266, endPoint x: 1491, endPoint y: 285, distance: 25.3
click at [1493, 283] on div "White Black Natural Love Forest Wood ($2) Terrain ($2) Grey Cartoon ($2) Blue (…" at bounding box center [1363, 331] width 299 height 163
click at [1491, 285] on button "Love" at bounding box center [1470, 271] width 51 height 29
click at [1409, 264] on button "Natural" at bounding box center [1397, 271] width 72 height 29
click at [1275, 465] on h4 "Layout" at bounding box center [1370, 458] width 224 height 31
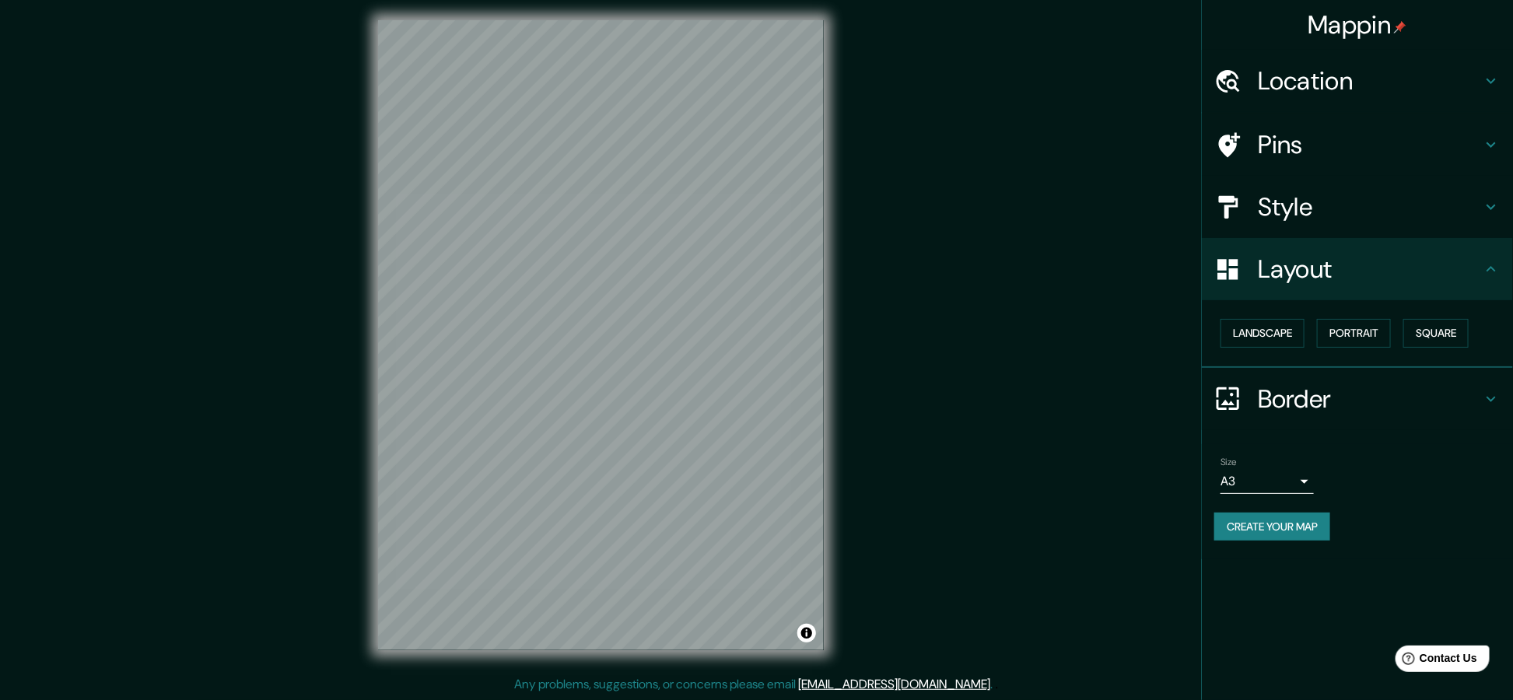
click at [1358, 281] on h4 "Layout" at bounding box center [1370, 269] width 224 height 31
